Goal: Task Accomplishment & Management: Complete application form

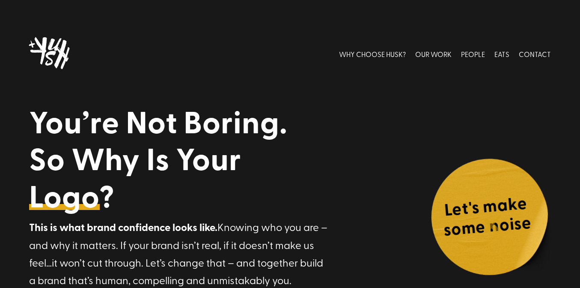
click at [493, 224] on h4 "Let's make some noise" at bounding box center [487, 218] width 116 height 54
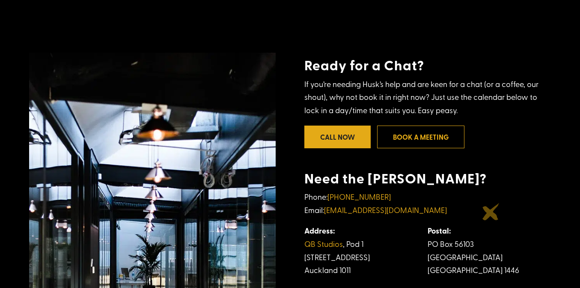
scroll to position [167, 0]
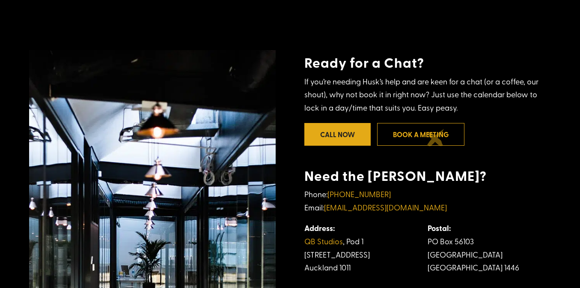
click at [436, 137] on link "Book a meeting" at bounding box center [420, 134] width 87 height 23
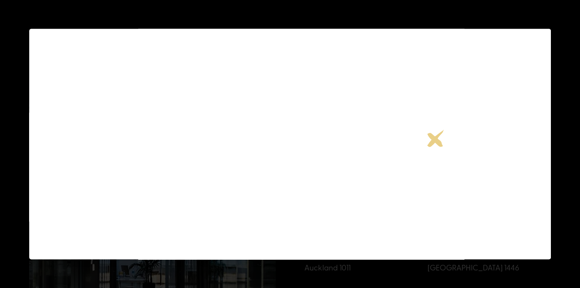
scroll to position [0, 0]
click at [543, 36] on span "×" at bounding box center [542, 40] width 10 height 15
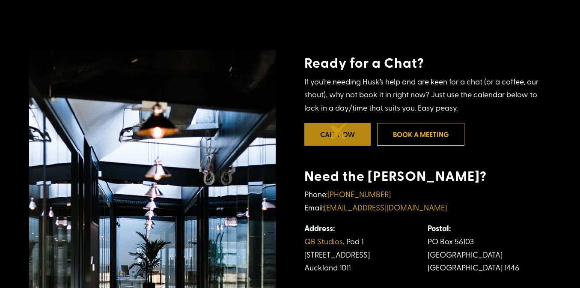
click at [339, 131] on link "Call Now" at bounding box center [338, 134] width 66 height 23
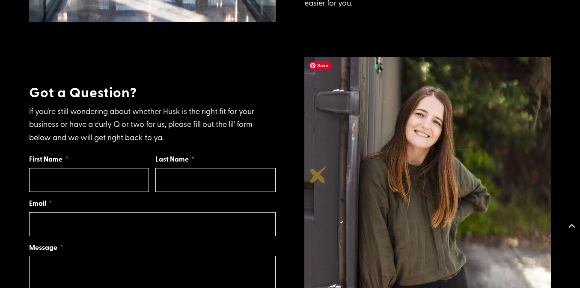
scroll to position [564, 0]
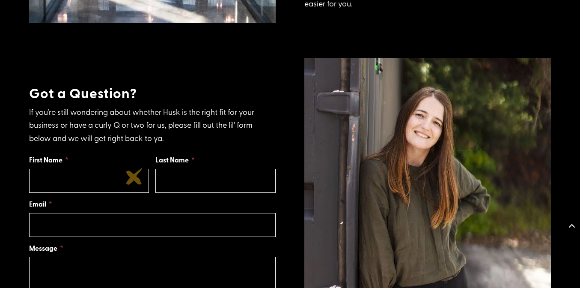
click at [134, 176] on input "First Name" at bounding box center [89, 181] width 120 height 24
type input "LOU"
type input "TEST"
type input "luicylou@gmail.com"
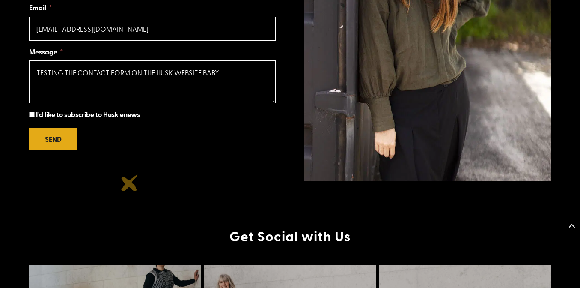
scroll to position [762, 0]
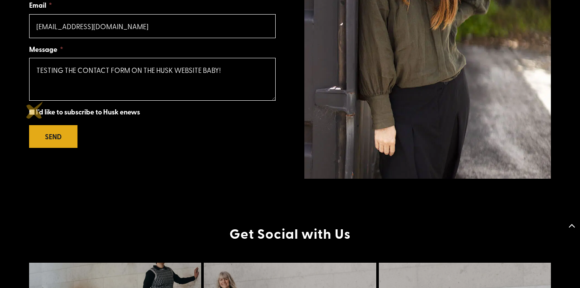
type textarea "TESTING THE CONTACT FORM ON THE HUSK WEBSITE BABY!"
click at [34, 110] on input "I'd like to subscribe to Husk enews" at bounding box center [32, 112] width 6 height 6
checkbox input "true"
click at [41, 135] on button "SEND" at bounding box center [53, 136] width 48 height 23
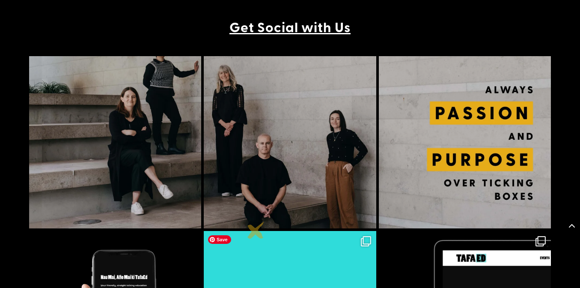
scroll to position [982, 0]
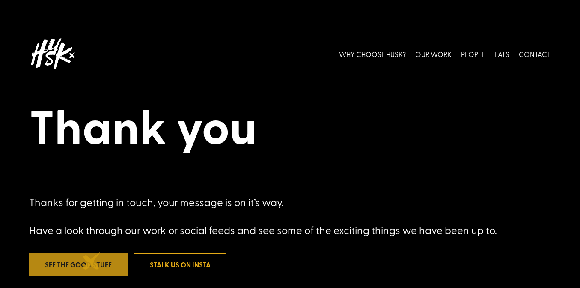
click at [92, 261] on link "See the good stuff" at bounding box center [78, 264] width 99 height 23
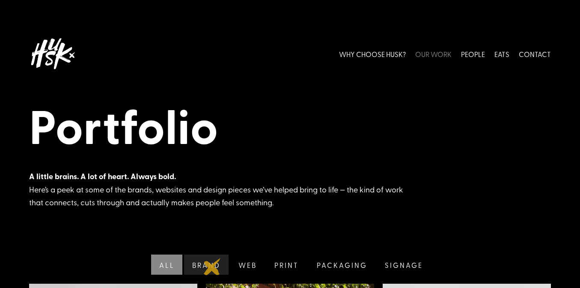
click at [212, 266] on link "Brand" at bounding box center [205, 264] width 46 height 20
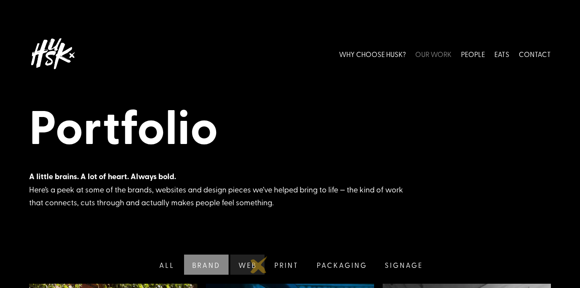
click at [252, 267] on link "Web" at bounding box center [247, 264] width 36 height 20
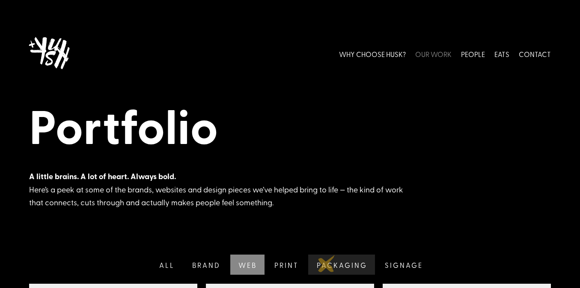
click at [328, 264] on link "Packaging" at bounding box center [341, 264] width 69 height 20
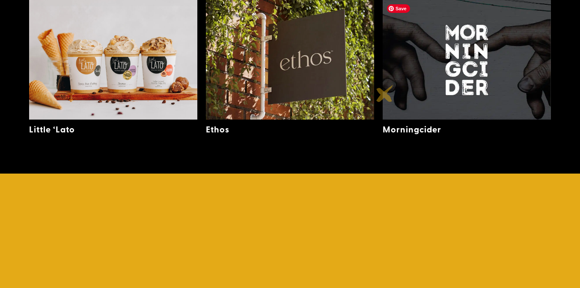
scroll to position [283, 0]
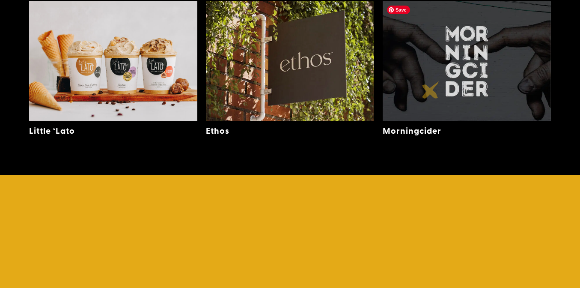
click at [431, 90] on img at bounding box center [467, 61] width 168 height 120
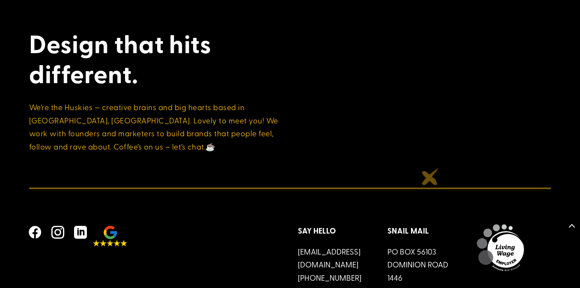
scroll to position [3167, 0]
